Goal: Task Accomplishment & Management: Manage account settings

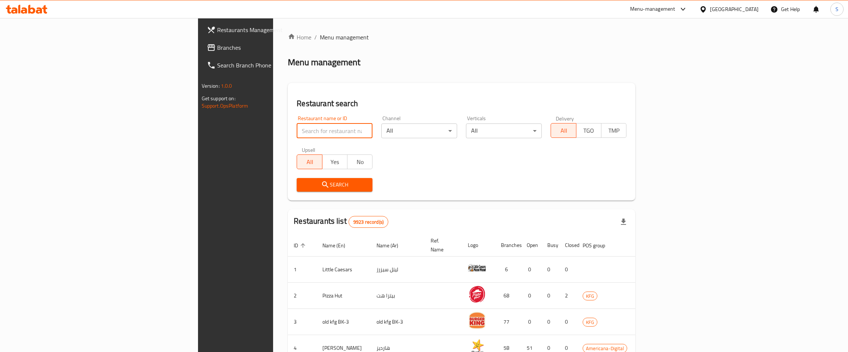
click at [297, 133] on input "search" at bounding box center [335, 130] width 76 height 15
paste input "[DEMOGRAPHIC_DATA] A Boo"
click button "Search" at bounding box center [335, 185] width 76 height 14
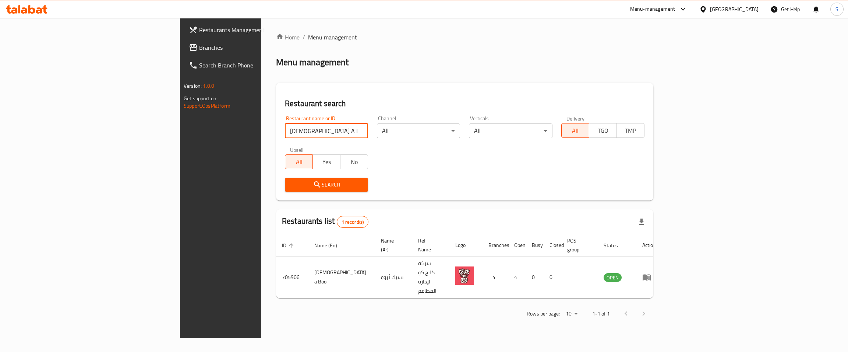
drag, startPoint x: 227, startPoint y: 130, endPoint x: 26, endPoint y: 132, distance: 201.0
click at [285, 135] on input "[DEMOGRAPHIC_DATA] A Boo" at bounding box center [326, 130] width 83 height 15
type input "naif"
click button "Search" at bounding box center [326, 185] width 83 height 14
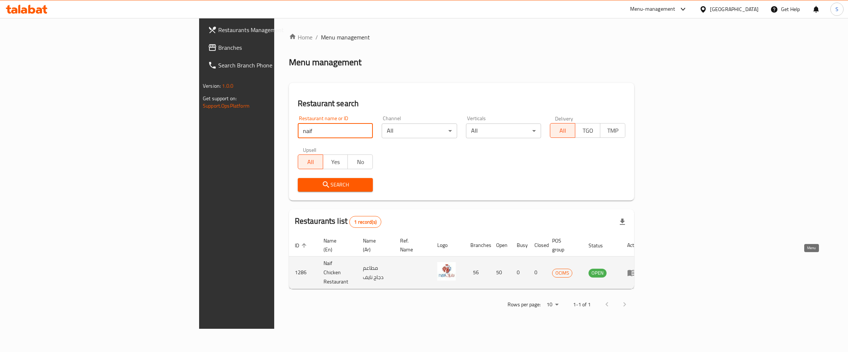
click at [636, 269] on icon "enhanced table" at bounding box center [632, 272] width 8 height 6
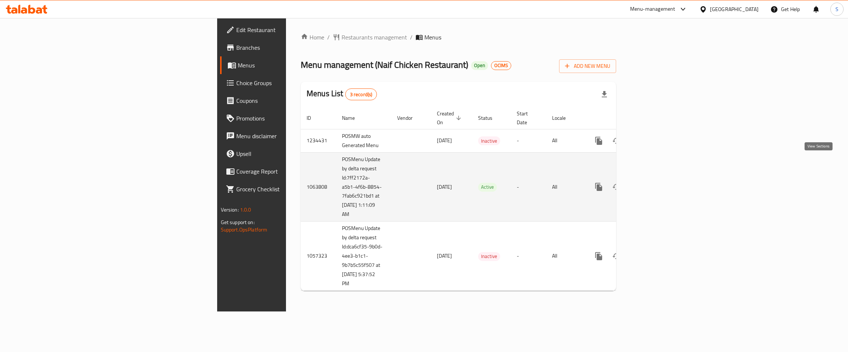
click at [655, 183] on icon "enhanced table" at bounding box center [652, 186] width 7 height 7
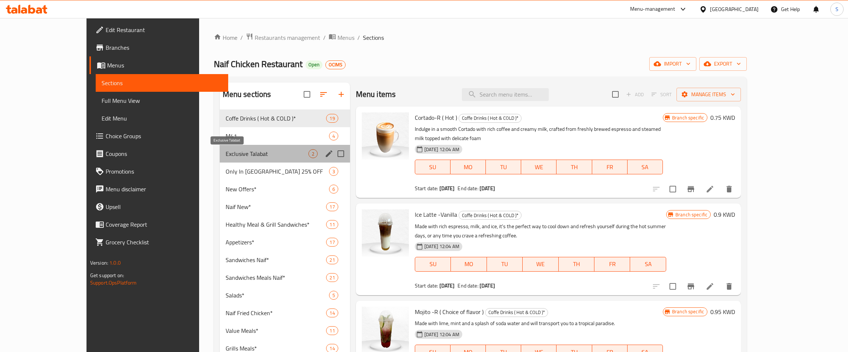
click at [247, 154] on span "Exclusive Talabat" at bounding box center [267, 153] width 83 height 9
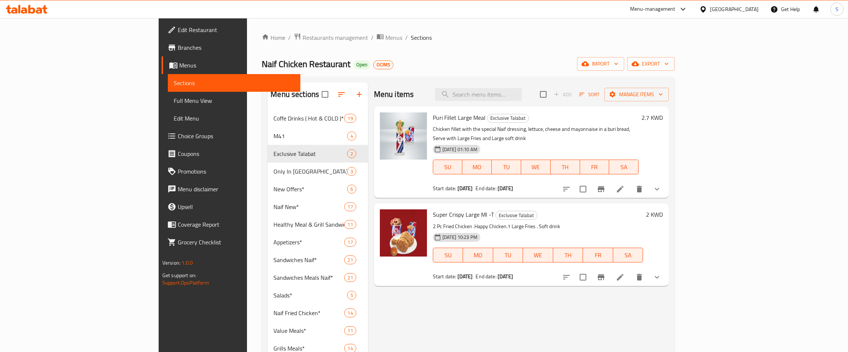
click at [675, 42] on ol "Home / Restaurants management / Menus / Sections" at bounding box center [468, 38] width 413 height 10
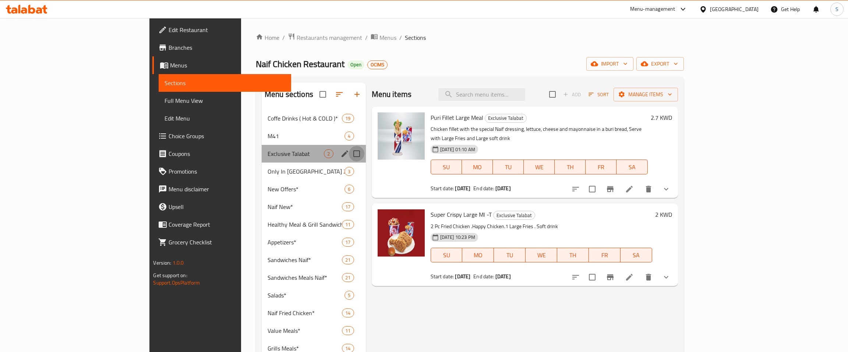
click at [349, 152] on input "Menu sections" at bounding box center [356, 153] width 15 height 15
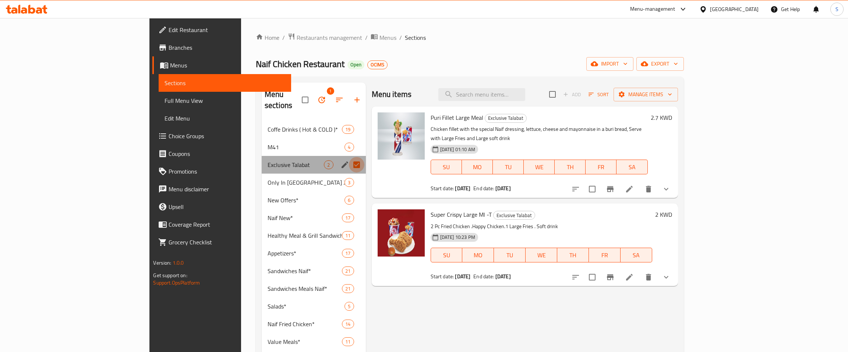
click at [349, 157] on input "Menu sections" at bounding box center [356, 164] width 15 height 15
checkbox input "false"
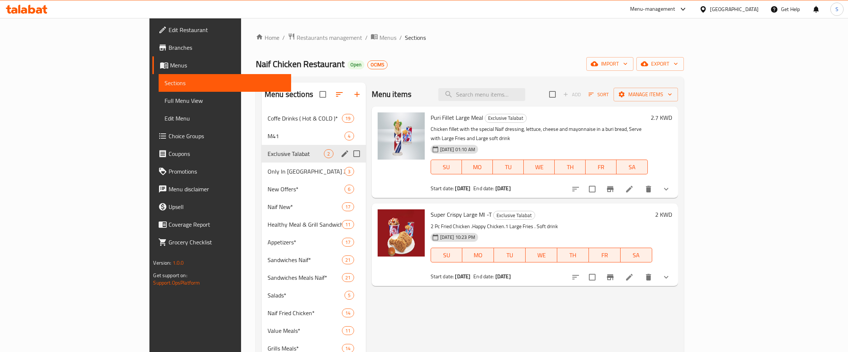
click at [341, 152] on icon "edit" at bounding box center [345, 153] width 9 height 9
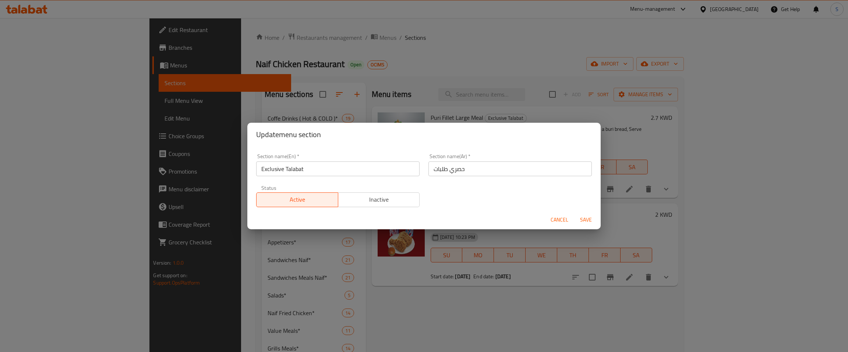
drag, startPoint x: 377, startPoint y: 170, endPoint x: 95, endPoint y: 172, distance: 282.0
click at [256, 172] on input "Exclusive Talabat" at bounding box center [337, 168] width 163 height 15
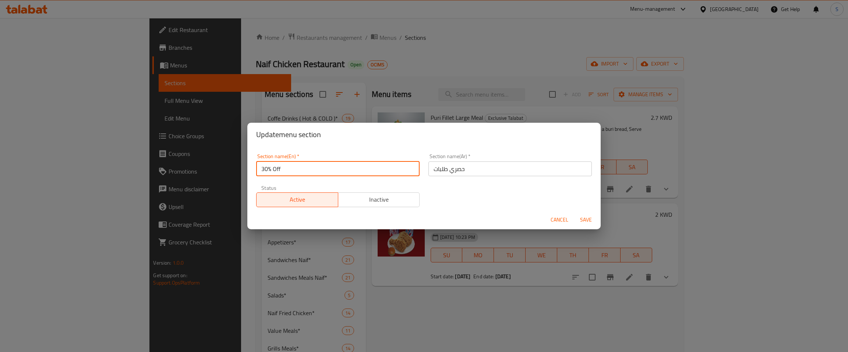
type input "30% Off"
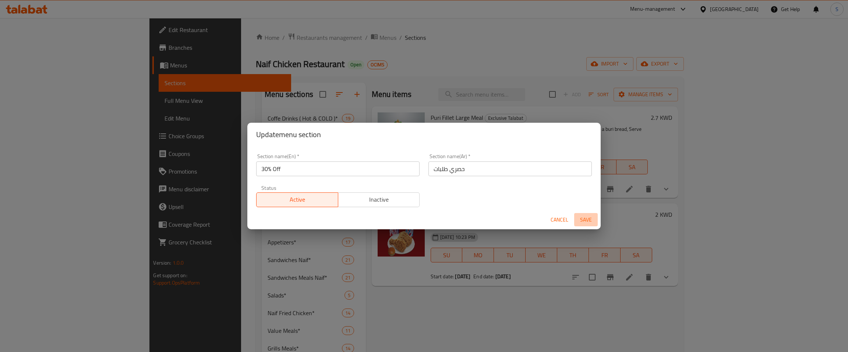
click at [585, 216] on span "Save" at bounding box center [586, 219] width 18 height 9
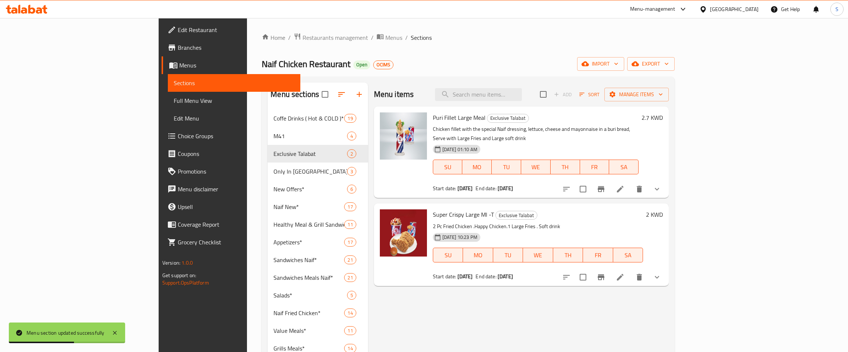
click at [399, 68] on div "Naif Chicken Restaurant Open OCIMS import export" at bounding box center [468, 64] width 413 height 14
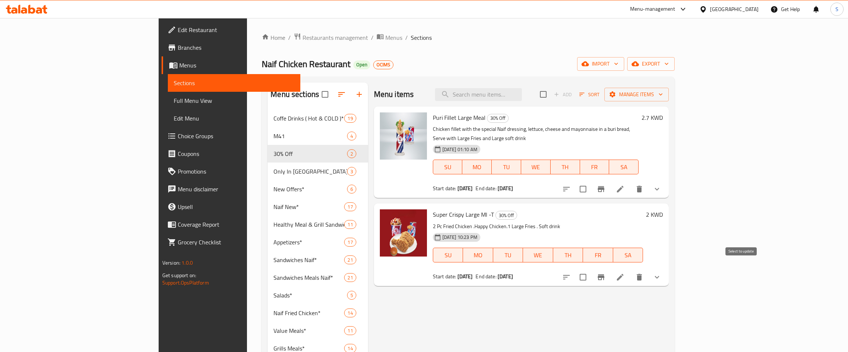
click at [591, 270] on input "checkbox" at bounding box center [582, 276] width 15 height 15
click at [663, 96] on span "Manage items" at bounding box center [636, 94] width 53 height 9
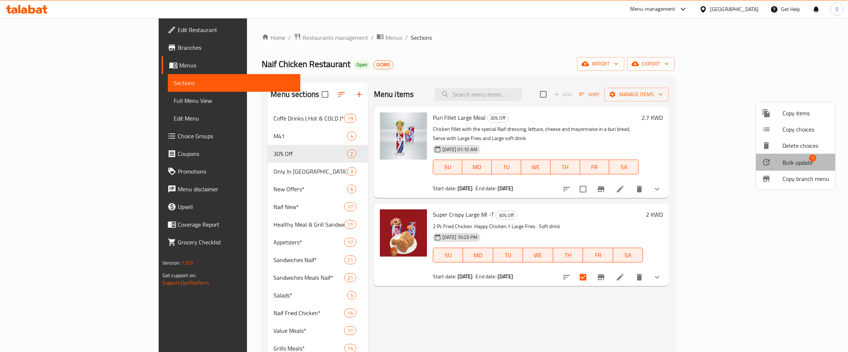
click at [789, 158] on span "Bulk update" at bounding box center [798, 162] width 30 height 9
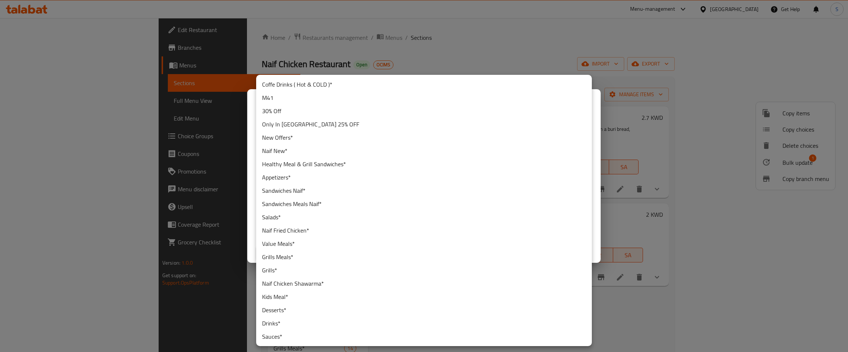
click at [346, 227] on body "​ Menu-management [GEOGRAPHIC_DATA] Get Help S Edit Restaurant Branches Menus S…" at bounding box center [424, 185] width 848 height 334
click at [300, 150] on li "Naif New*" at bounding box center [424, 150] width 336 height 13
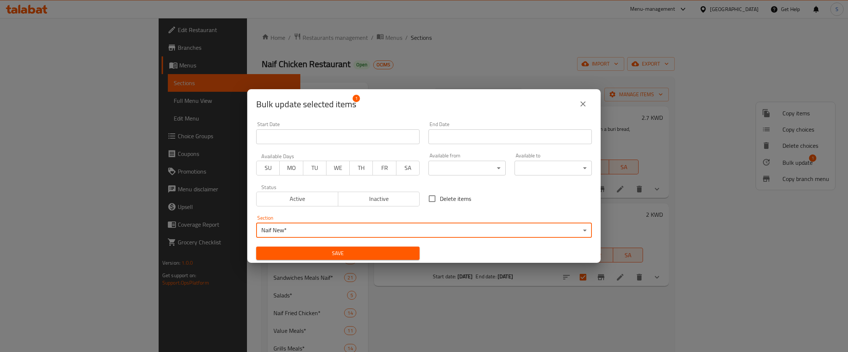
click at [344, 250] on span "Save" at bounding box center [338, 252] width 152 height 9
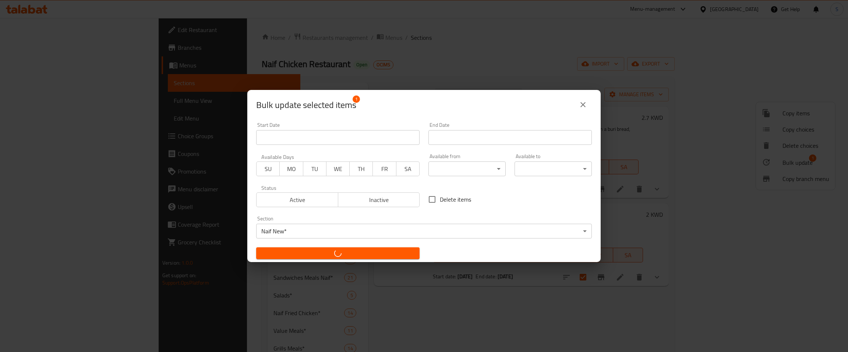
checkbox input "false"
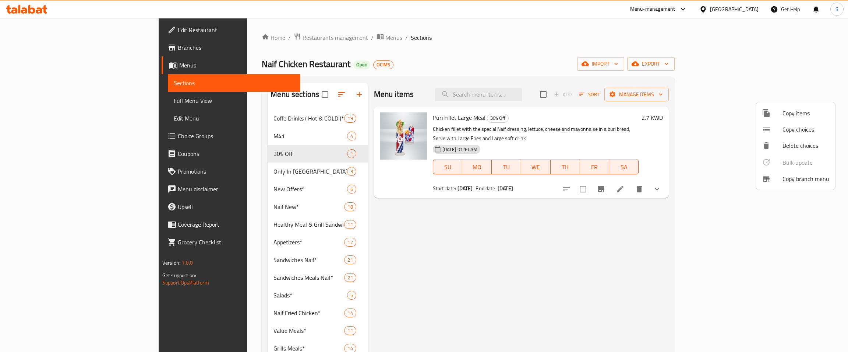
click at [607, 249] on div at bounding box center [424, 176] width 848 height 352
click at [337, 92] on icon "button" at bounding box center [341, 94] width 9 height 9
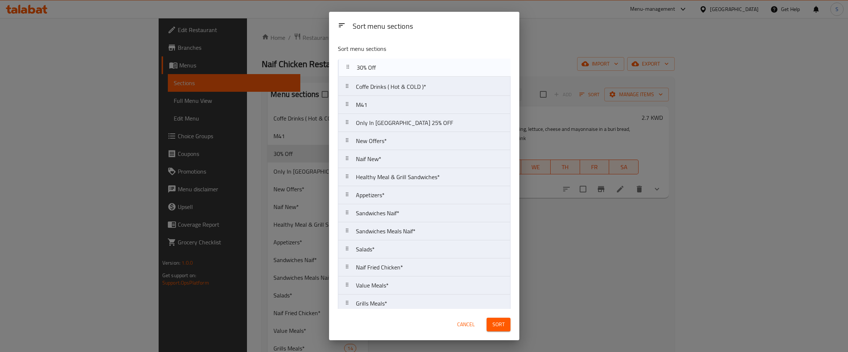
drag, startPoint x: 385, startPoint y: 109, endPoint x: 385, endPoint y: 66, distance: 43.1
click at [385, 66] on nav "Coffe Drinks ( Hot & COLD )* M41 30% Off Only In [GEOGRAPHIC_DATA] 25% OFF New …" at bounding box center [424, 239] width 173 height 361
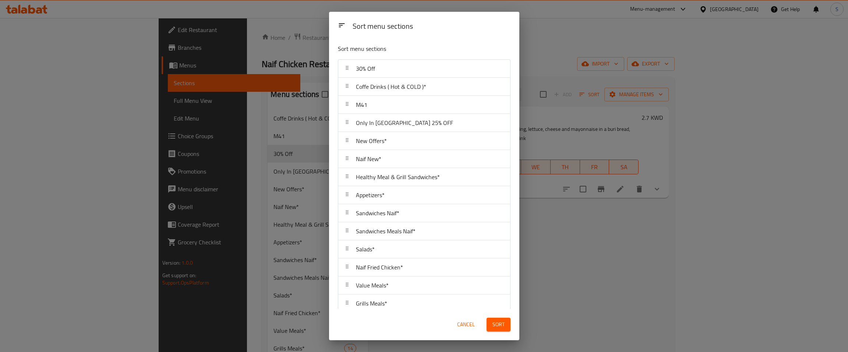
click at [504, 318] on div "Sort" at bounding box center [498, 324] width 33 height 22
click at [503, 322] on span "Sort" at bounding box center [499, 324] width 12 height 9
